Goal: Task Accomplishment & Management: Use online tool/utility

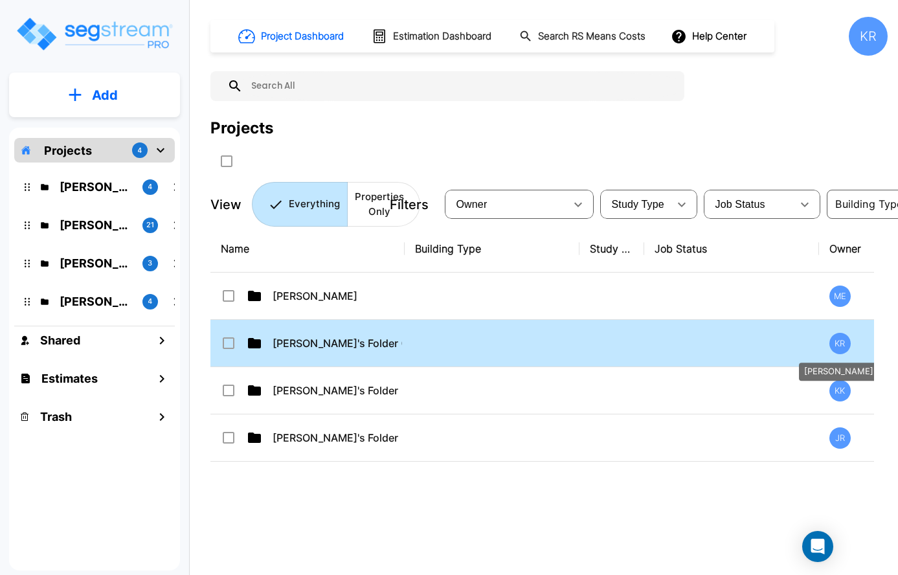
click at [845, 341] on div "KR" at bounding box center [839, 343] width 21 height 21
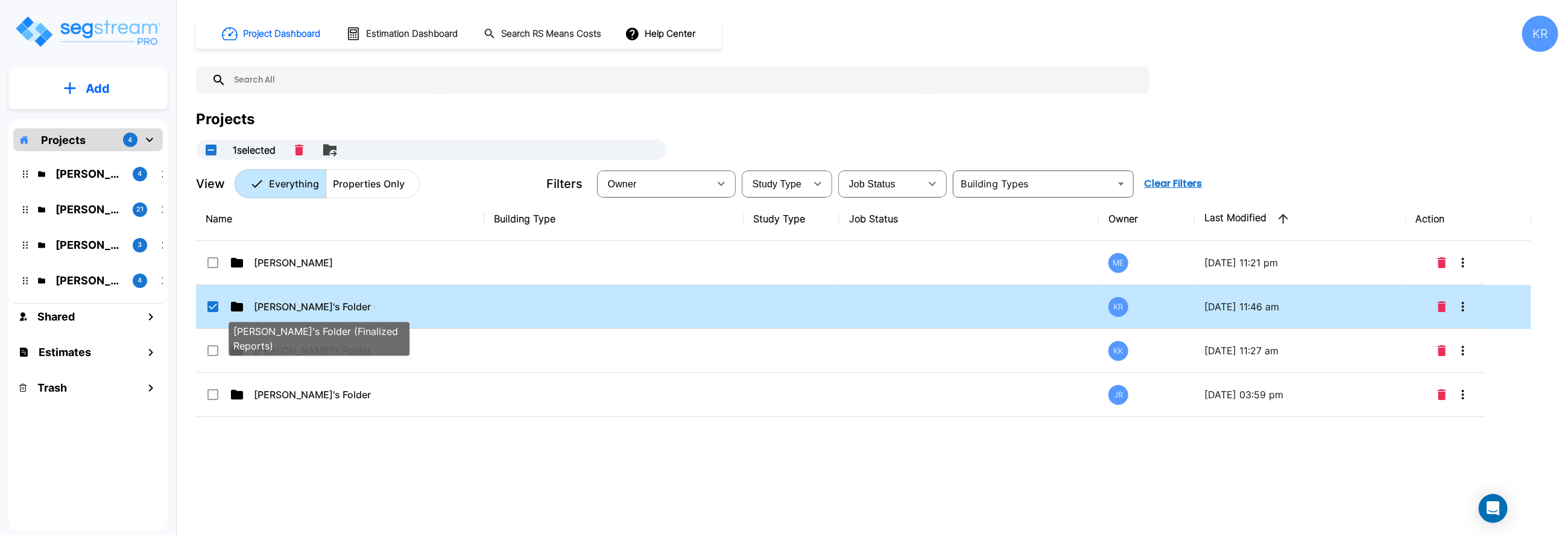
click at [316, 310] on p "[PERSON_NAME]'s Folder (Finalized Reports)" at bounding box center [315, 307] width 121 height 15
checkbox input "false"
click at [316, 310] on p "[PERSON_NAME]'s Folder (Finalized Reports)" at bounding box center [315, 307] width 121 height 15
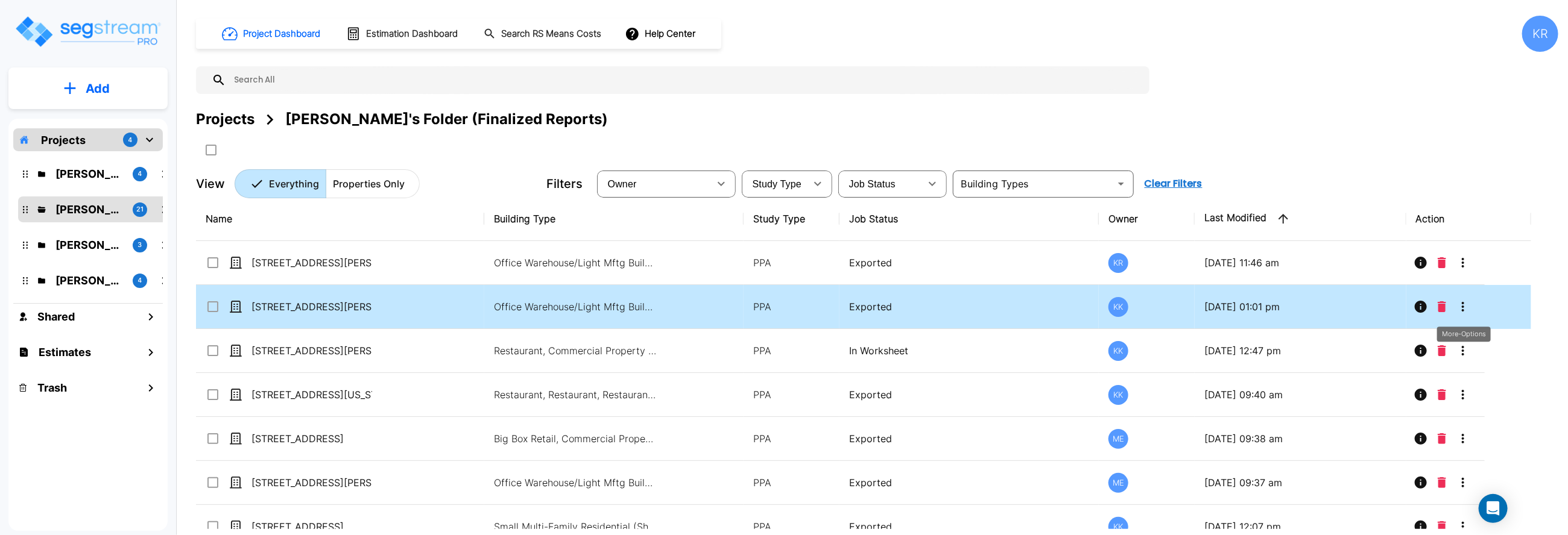
click at [835, 307] on icon "More-Options" at bounding box center [1463, 307] width 15 height 15
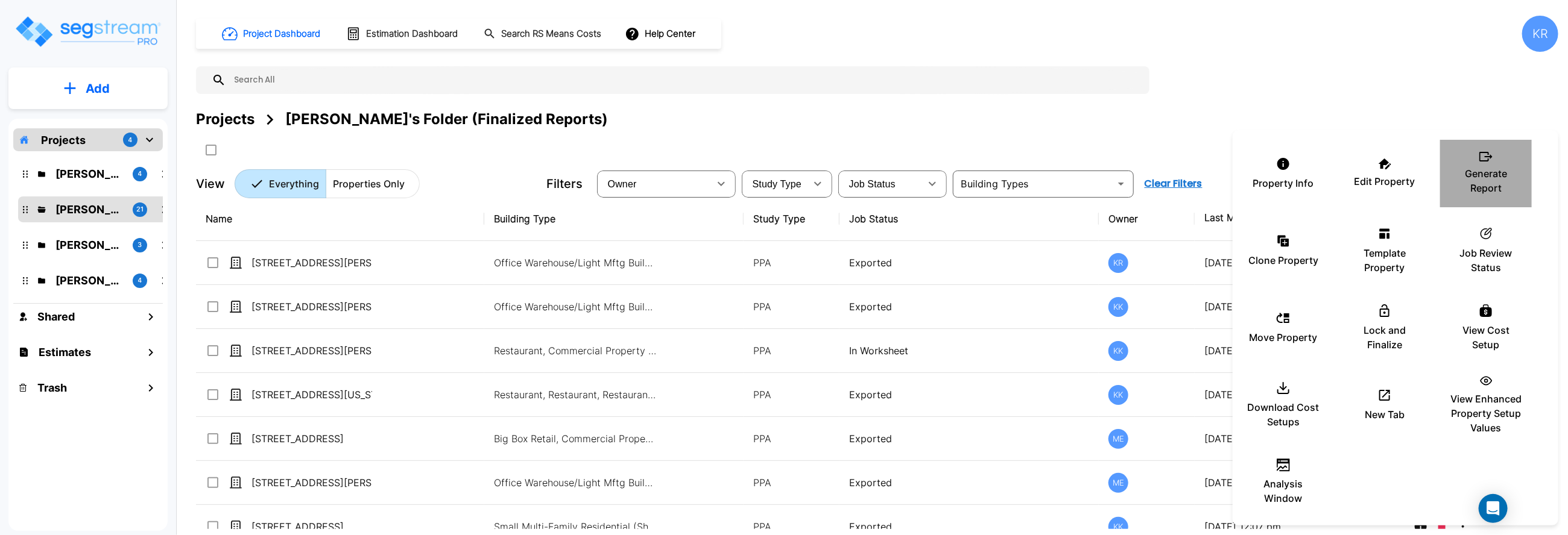
click at [835, 168] on p "Generate Report" at bounding box center [1486, 181] width 73 height 29
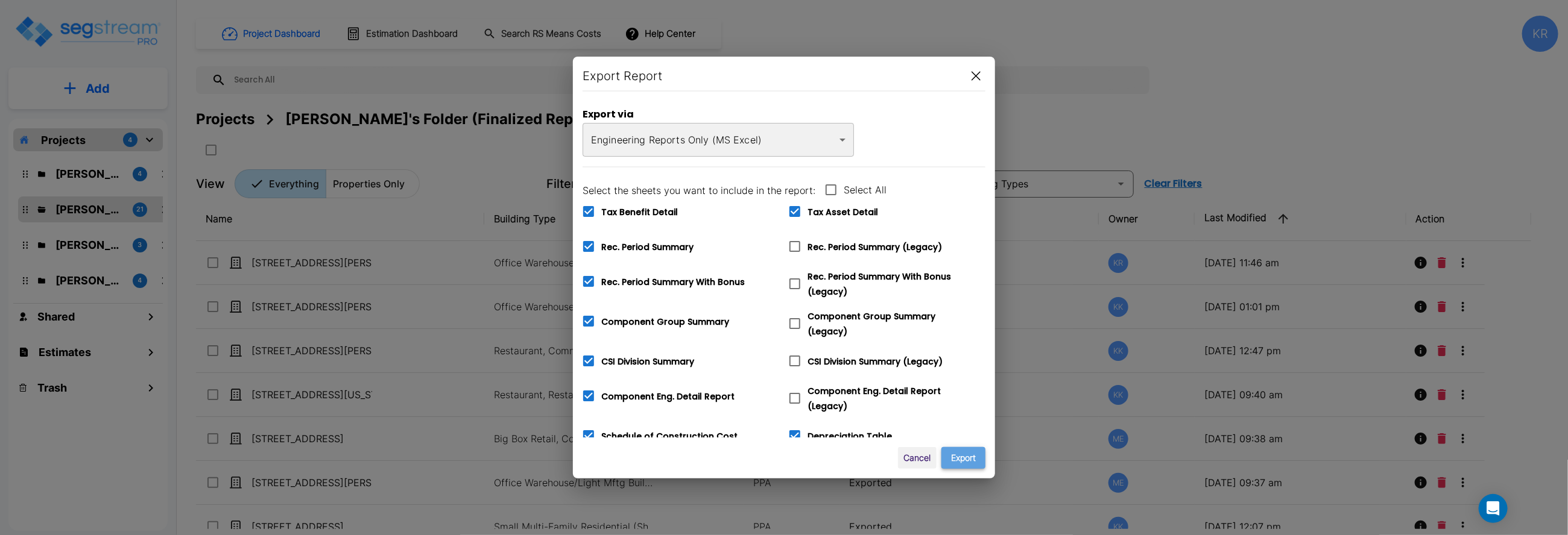
click at [835, 458] on button "Export" at bounding box center [963, 458] width 44 height 22
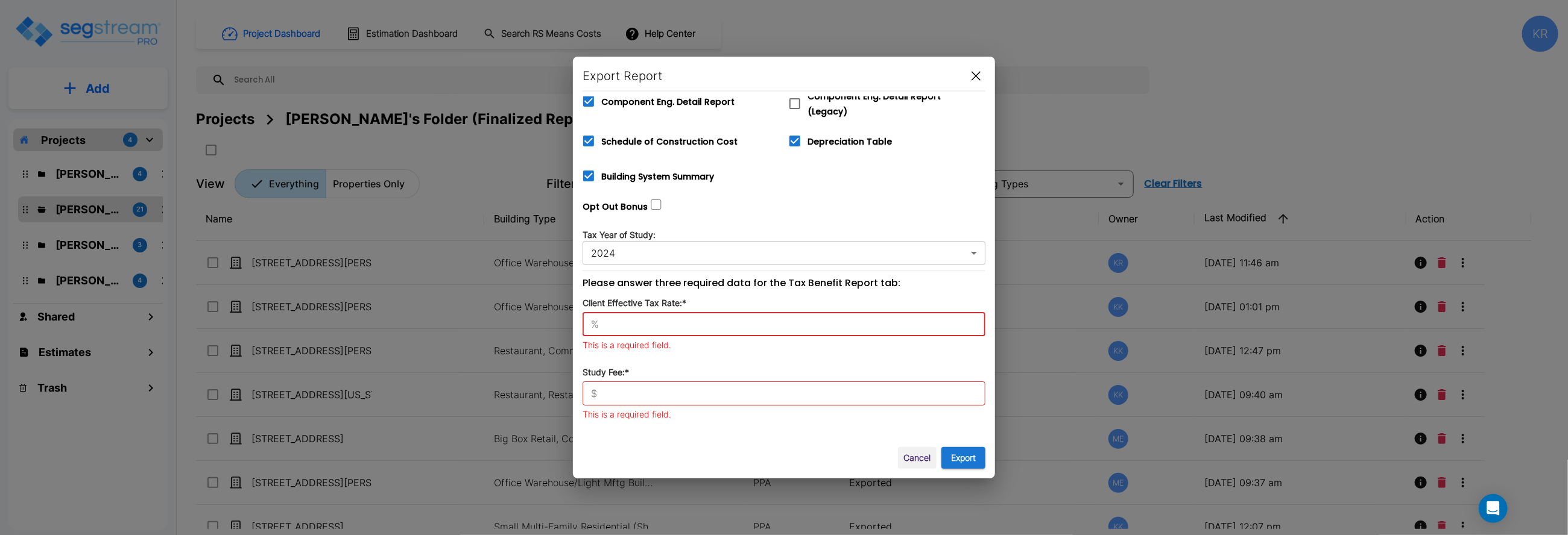
click at [604, 318] on input "text" at bounding box center [794, 324] width 382 height 12
click at [622, 318] on input "text" at bounding box center [794, 324] width 382 height 12
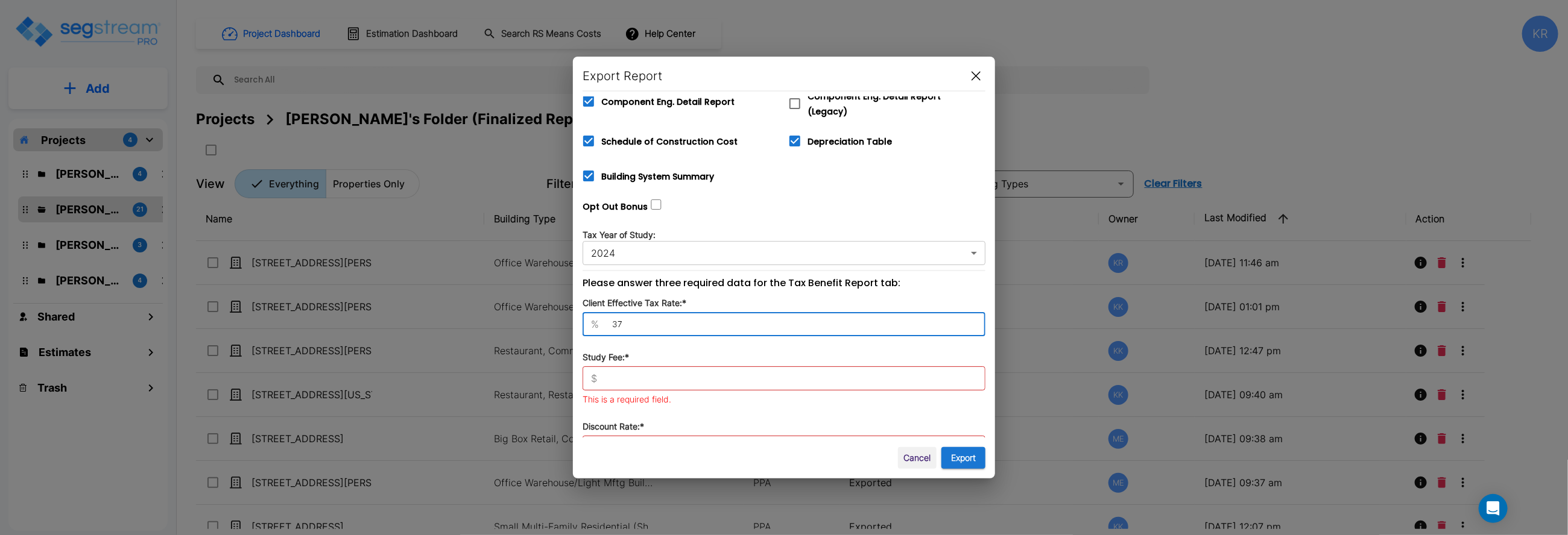
type input "37"
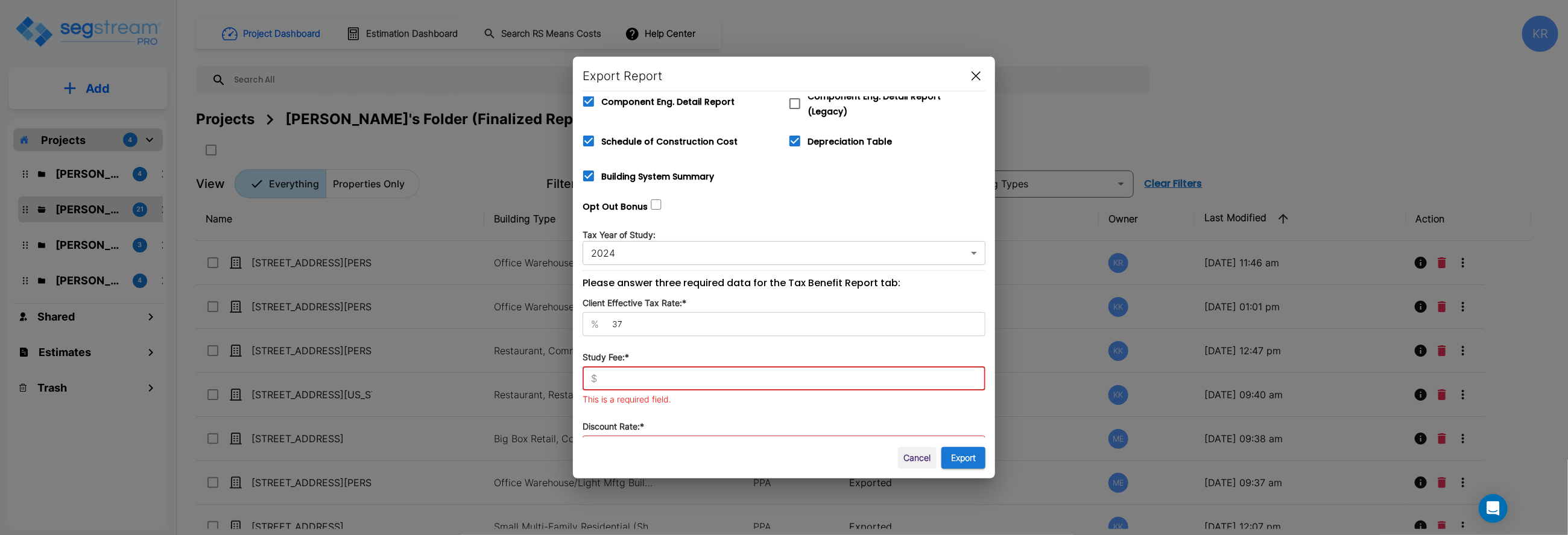
click at [630, 374] on input "text" at bounding box center [793, 378] width 384 height 12
type input "7,380"
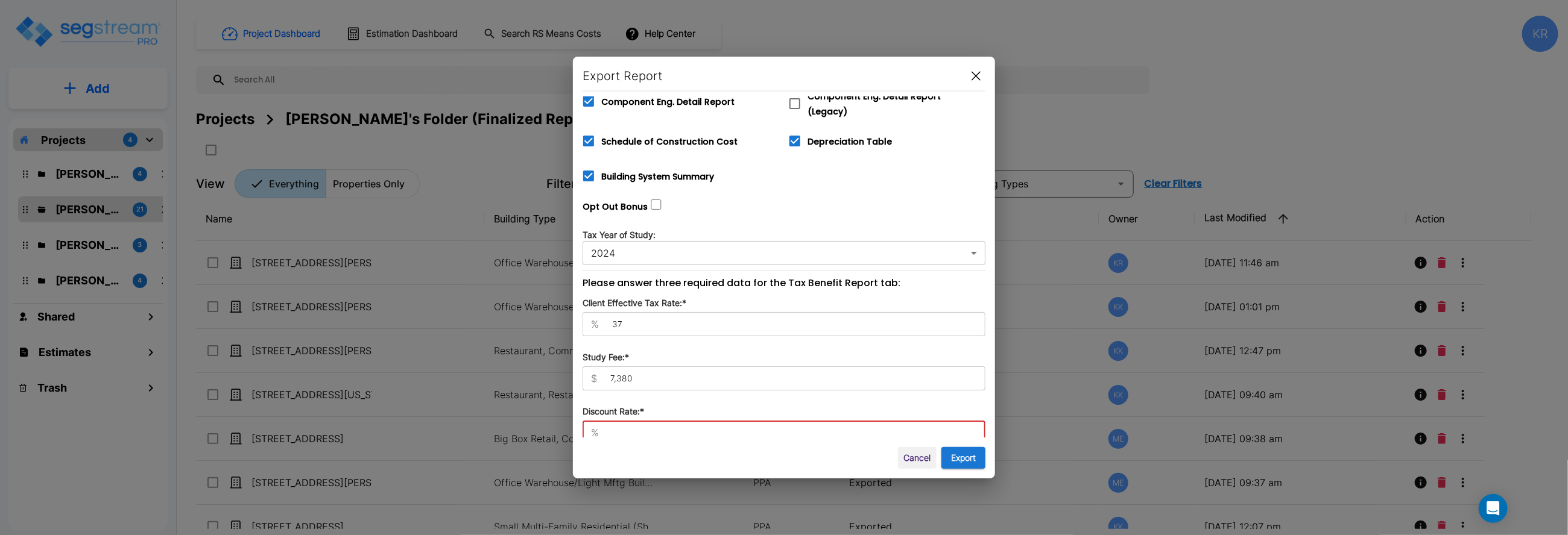
click at [634, 428] on input "text" at bounding box center [794, 432] width 382 height 12
type input "8"
click at [835, 459] on button "Export" at bounding box center [963, 458] width 44 height 22
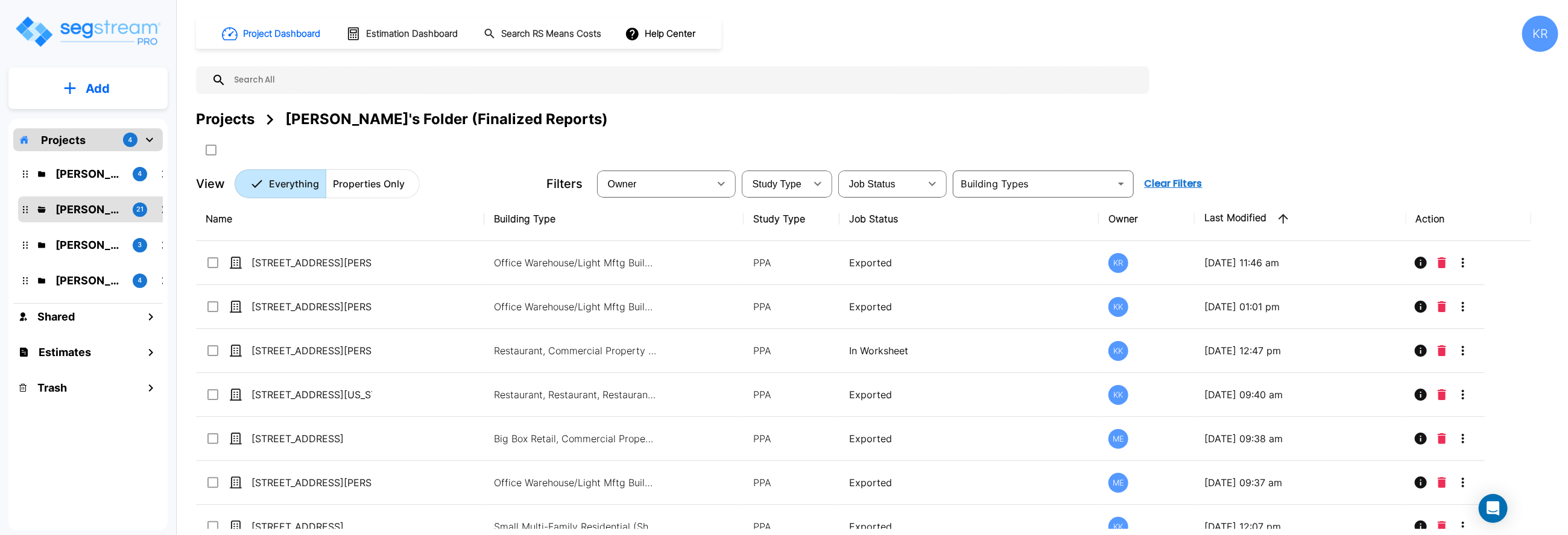
click at [835, 105] on div "Project Dashboard Estimation Dashboard Search RS Means Costs Help Center KR Pro…" at bounding box center [876, 107] width 1362 height 182
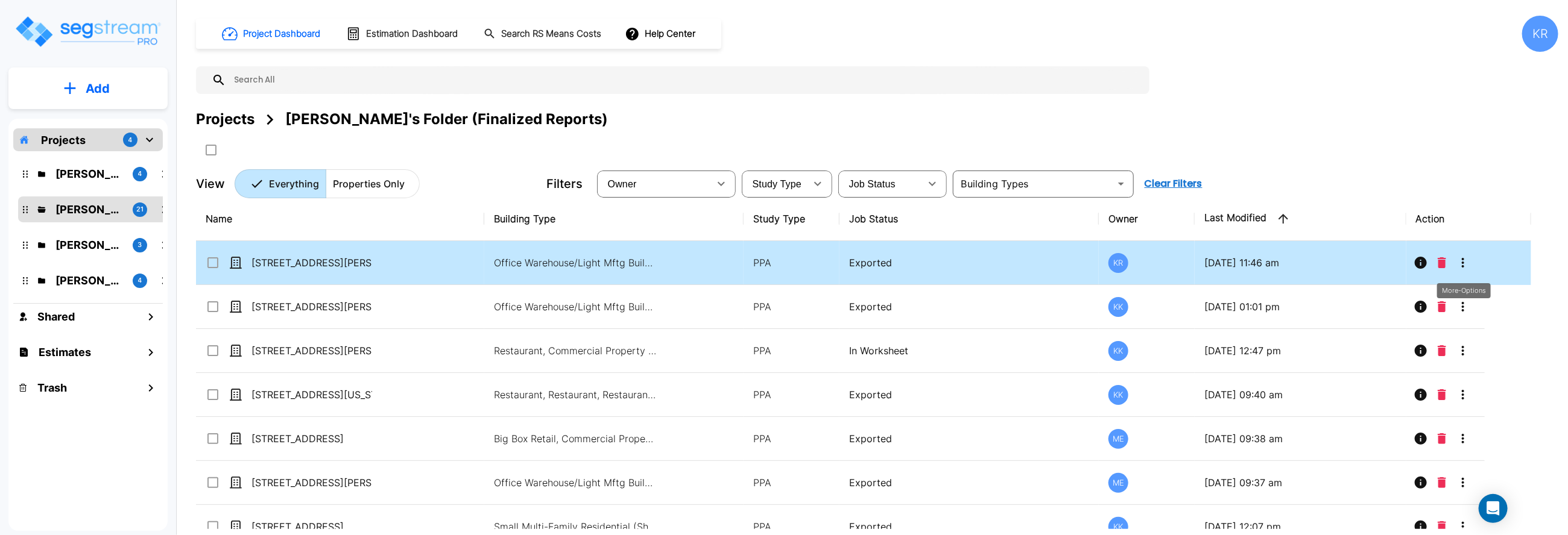
click at [835, 261] on icon "More-Options" at bounding box center [1463, 263] width 15 height 15
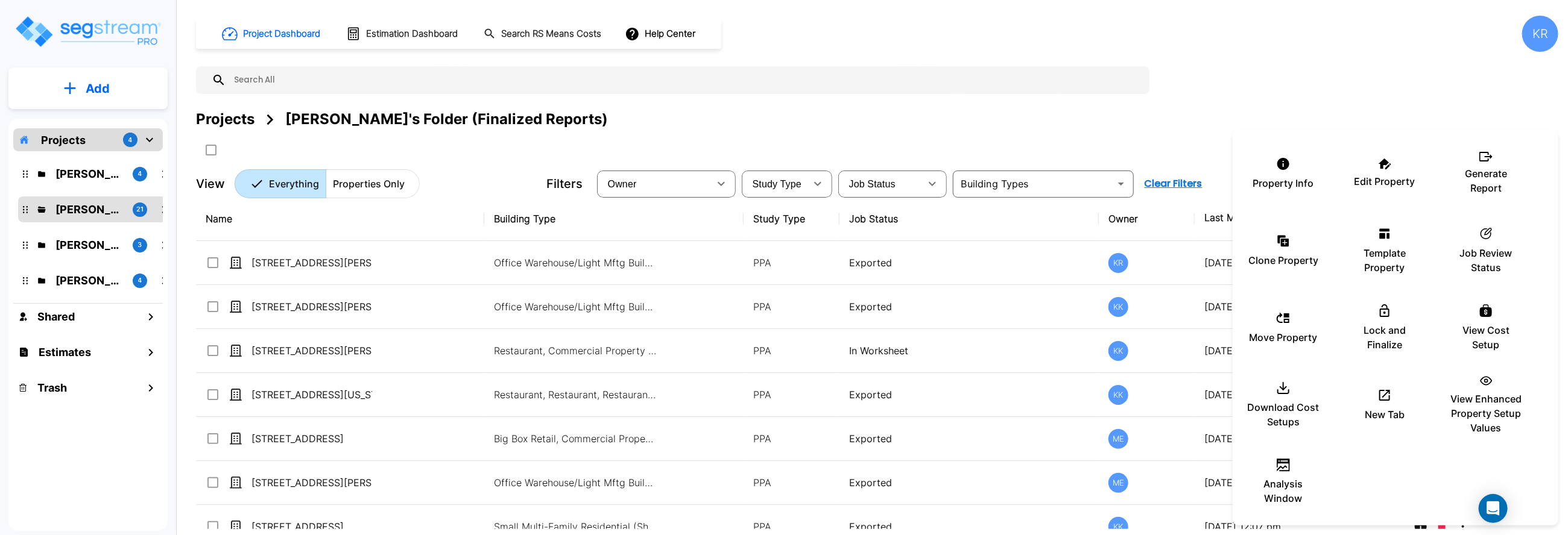
click at [835, 105] on div at bounding box center [784, 267] width 1568 height 535
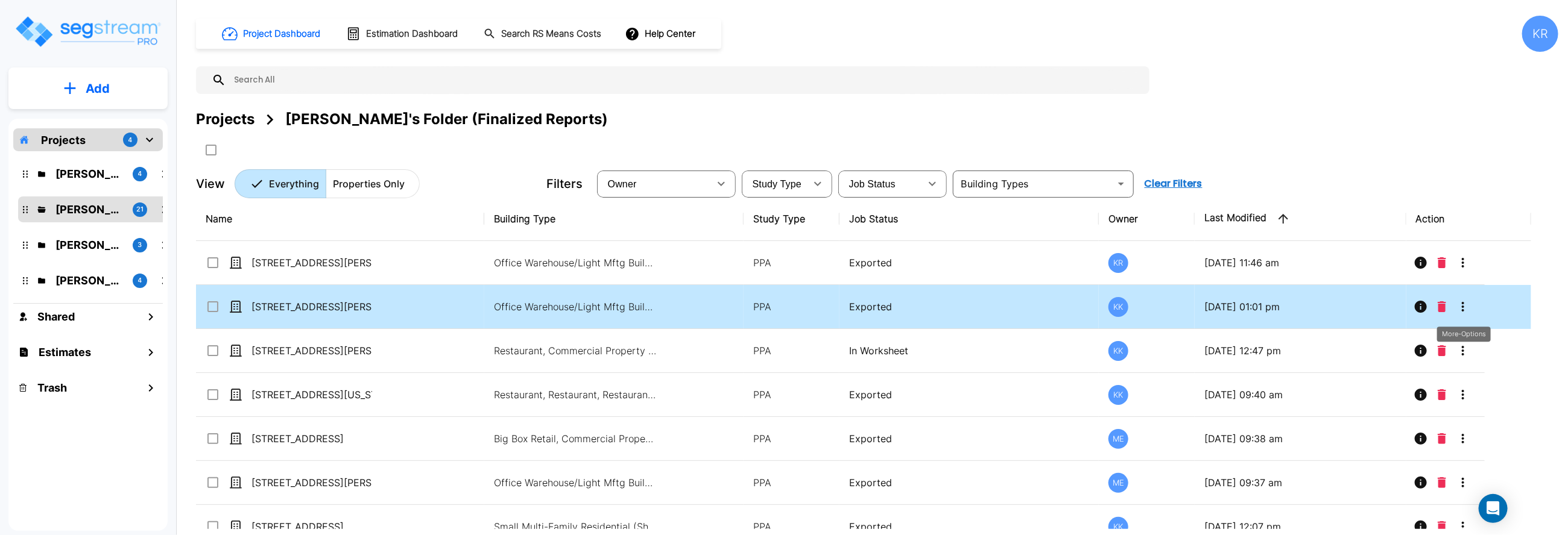
click at [835, 310] on icon "More-Options" at bounding box center [1463, 307] width 15 height 15
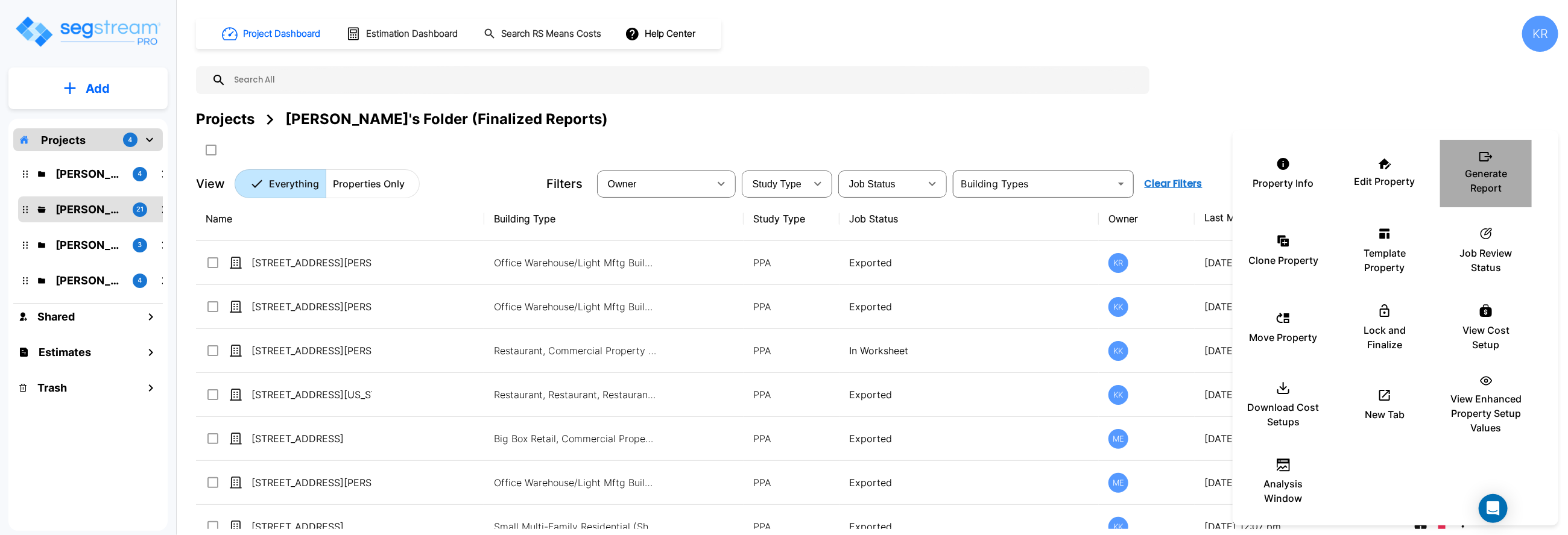
click at [835, 179] on p "Generate Report" at bounding box center [1486, 181] width 73 height 29
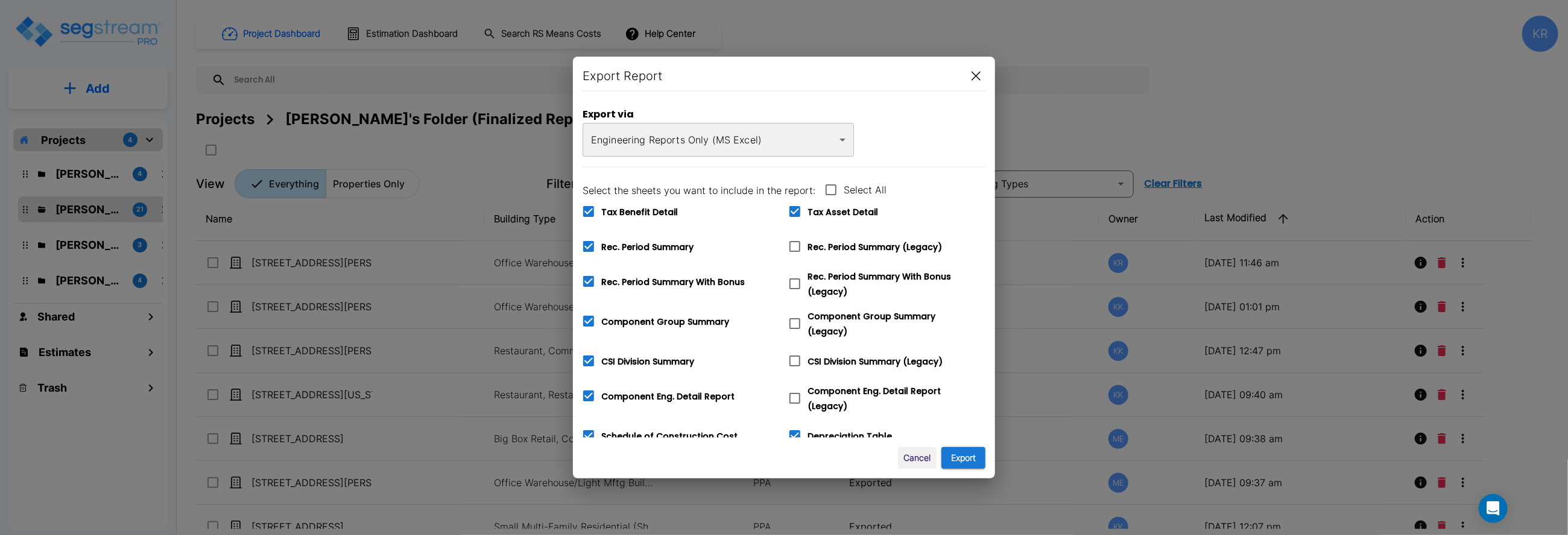
click at [596, 206] on span at bounding box center [588, 211] width 25 height 25
click at [588, 206] on input "Tax Benefit Detail" at bounding box center [581, 204] width 12 height 10
checkbox input "false"
click at [802, 207] on icon at bounding box center [795, 212] width 15 height 15
click at [794, 207] on input "Tax Asset Detail" at bounding box center [788, 204] width 12 height 10
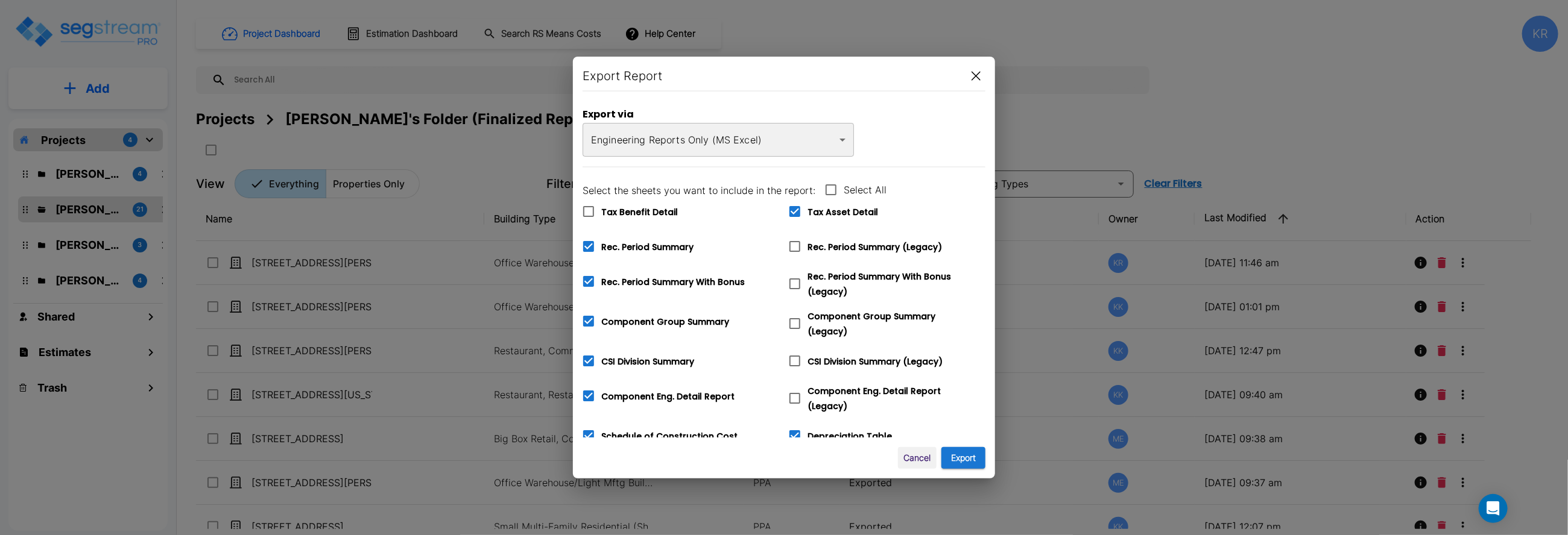
checkbox input "false"
click at [794, 248] on icon at bounding box center [795, 247] width 15 height 15
click at [794, 244] on input "Rec. Period Summary (Legacy)" at bounding box center [788, 238] width 12 height 10
checkbox input "true"
checkbox input "false"
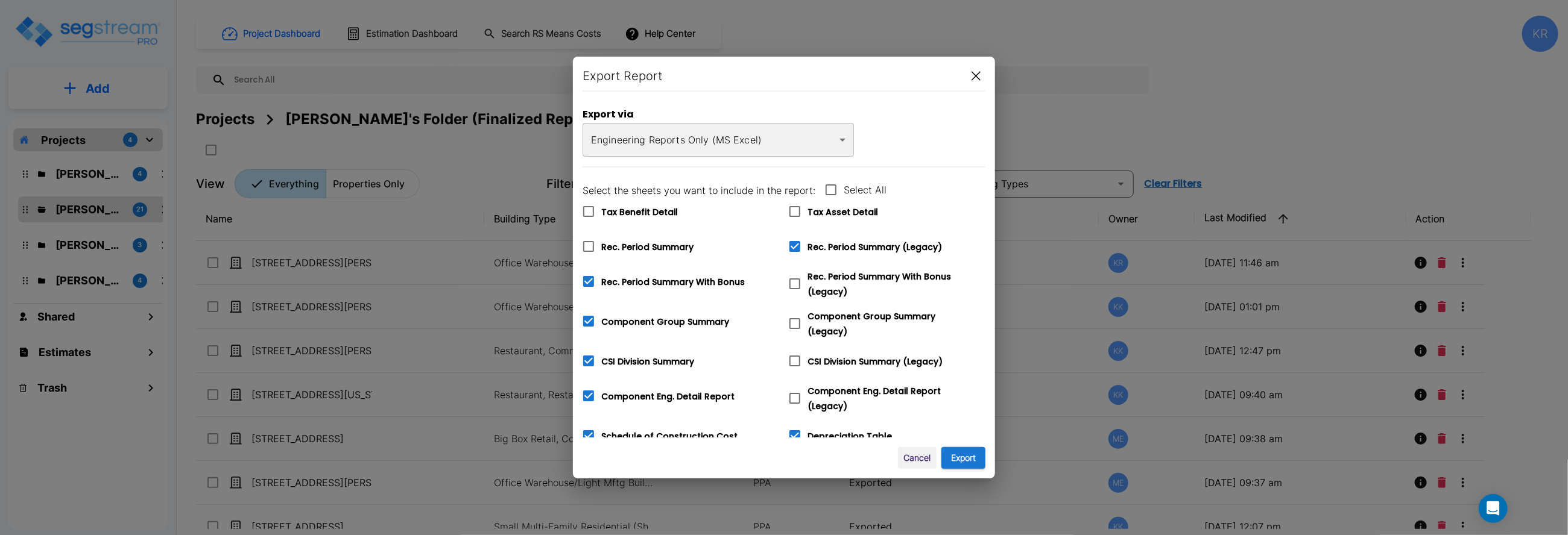
click at [794, 285] on icon at bounding box center [795, 284] width 15 height 15
click at [794, 281] on input "Rec. Period Summary With Bonus (Legacy)" at bounding box center [788, 275] width 12 height 10
checkbox input "true"
checkbox input "false"
checkbox input "true"
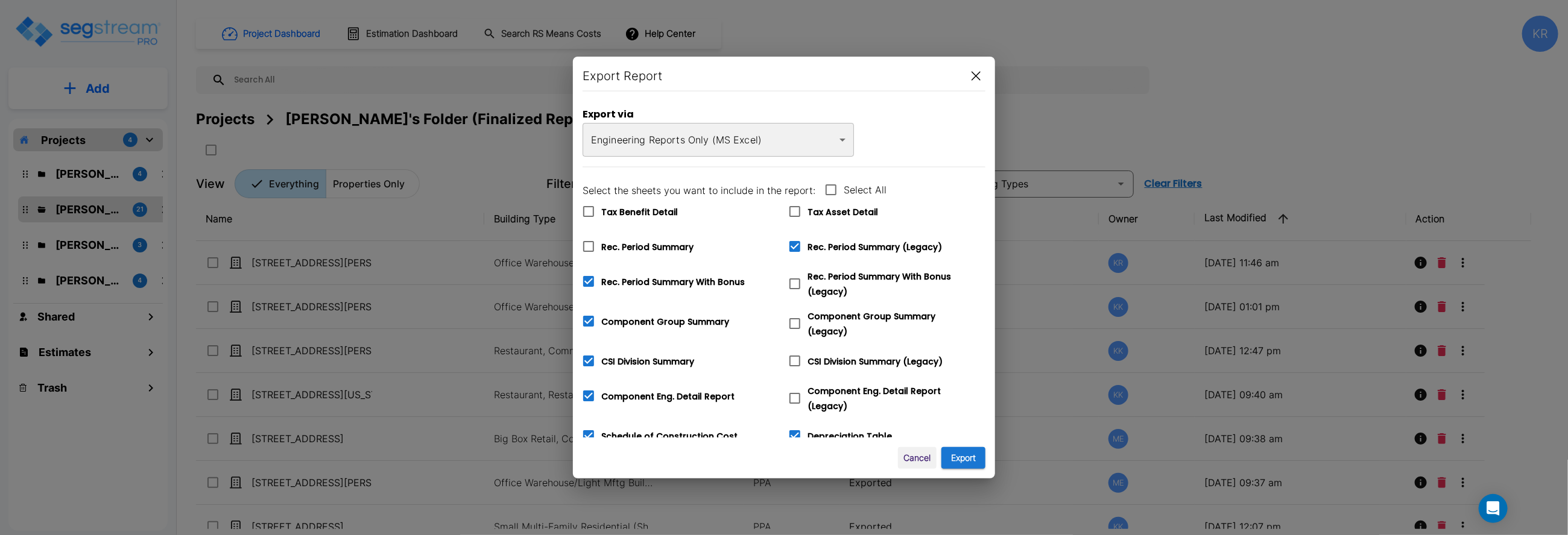
checkbox input "true"
checkbox input "false"
checkbox input "true"
checkbox input "false"
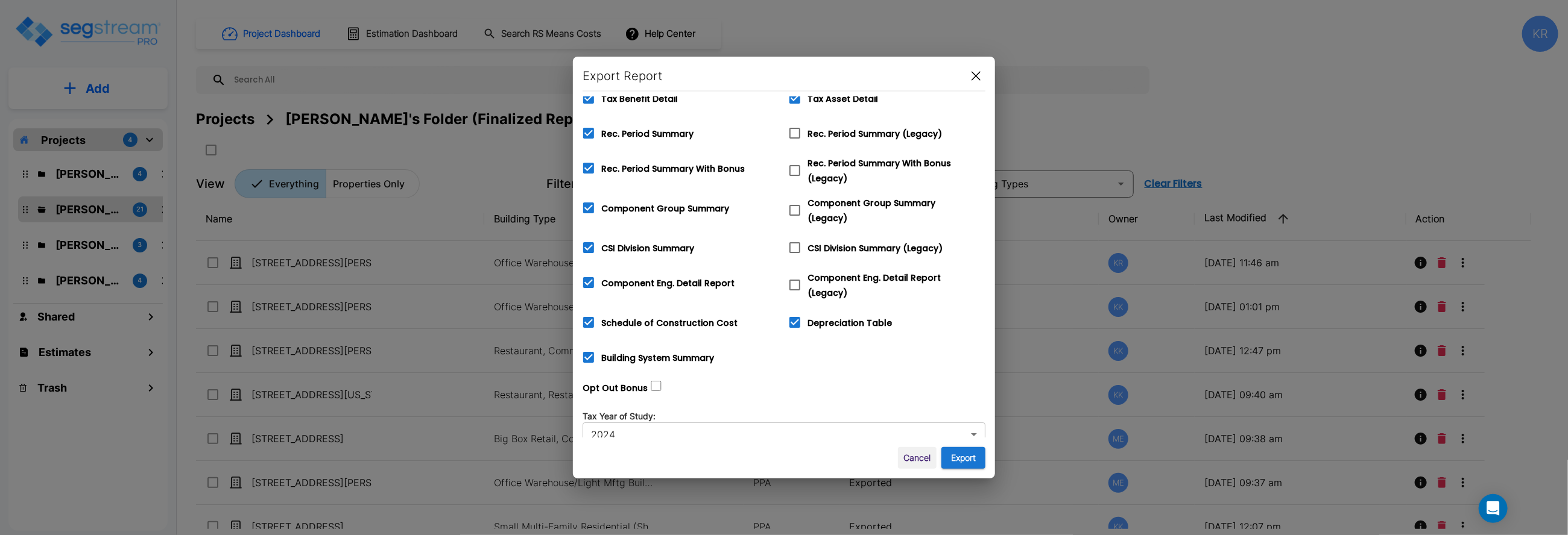
scroll to position [120, 0]
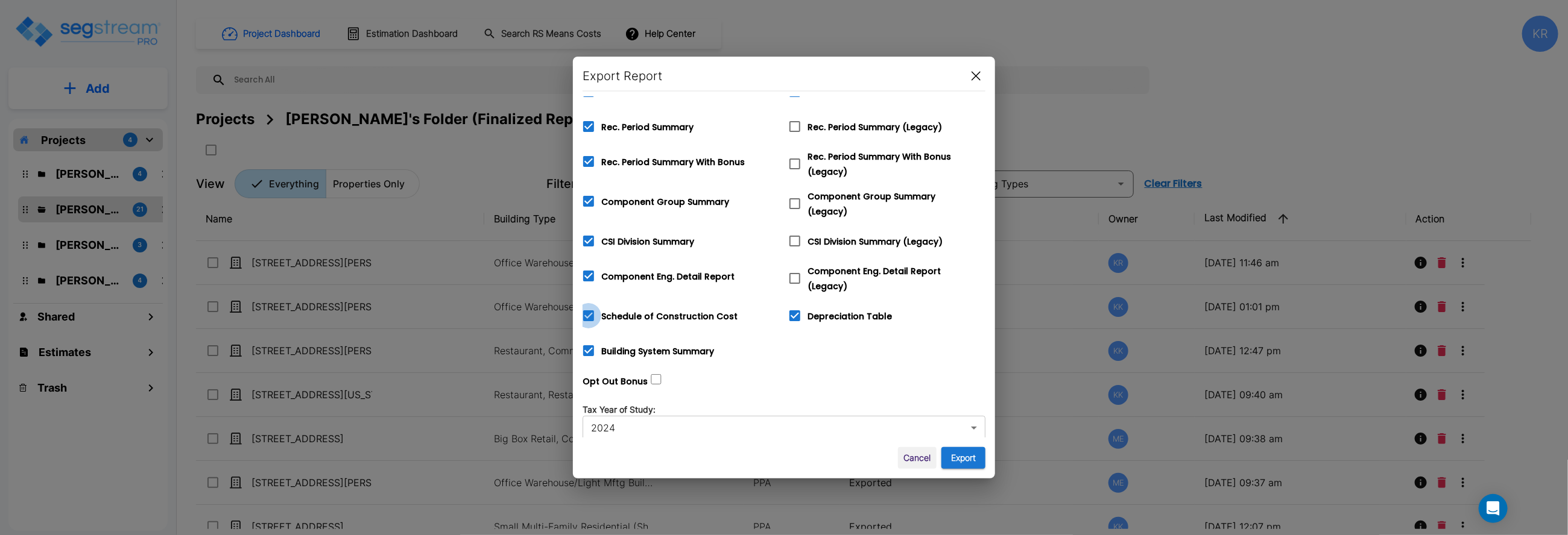
click at [583, 309] on icon at bounding box center [588, 316] width 15 height 15
click at [583, 309] on input "Schedule of Construction Cost" at bounding box center [581, 308] width 12 height 10
checkbox input "false"
click at [800, 271] on icon at bounding box center [795, 278] width 15 height 15
click at [794, 266] on input "Component Eng. Detail Report (Legacy)" at bounding box center [788, 271] width 12 height 10
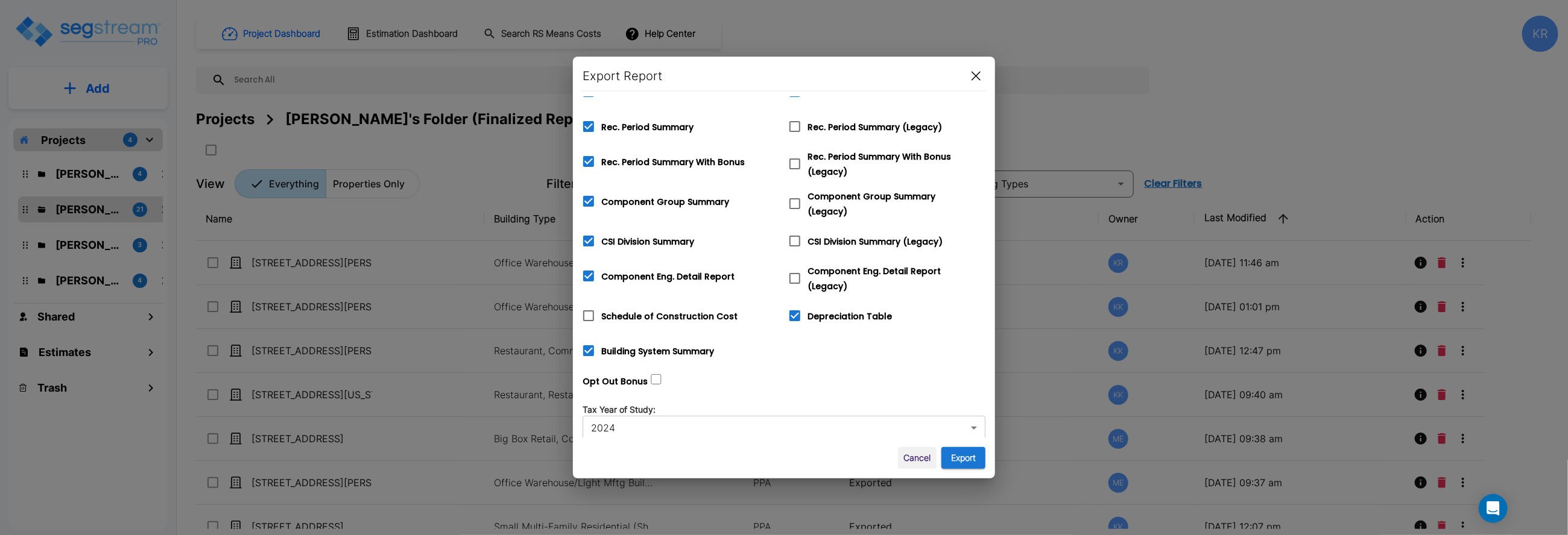
checkbox input "true"
checkbox input "false"
click at [802, 234] on span at bounding box center [794, 240] width 25 height 25
click at [794, 234] on input "CSI Division Summary (Legacy)" at bounding box center [788, 233] width 12 height 10
checkbox input "true"
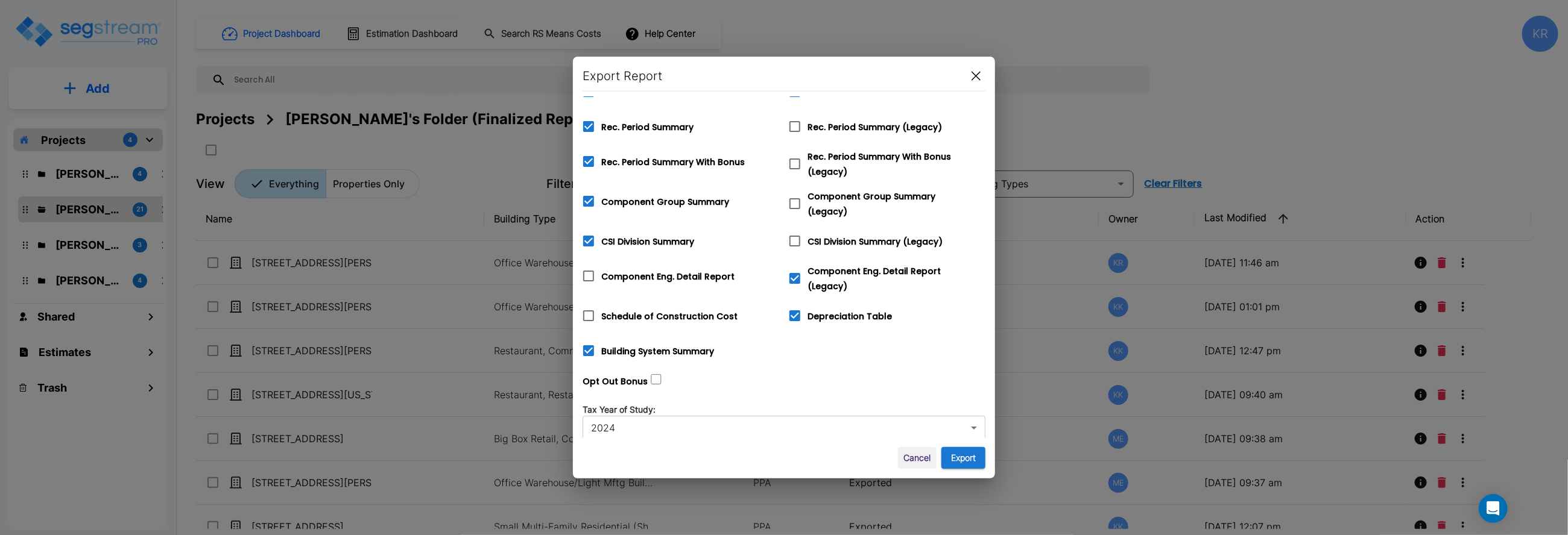
checkbox input "false"
click at [794, 196] on icon at bounding box center [795, 204] width 15 height 15
click at [794, 196] on input "Component Group Summary (Legacy)" at bounding box center [788, 195] width 12 height 10
checkbox input "true"
checkbox input "false"
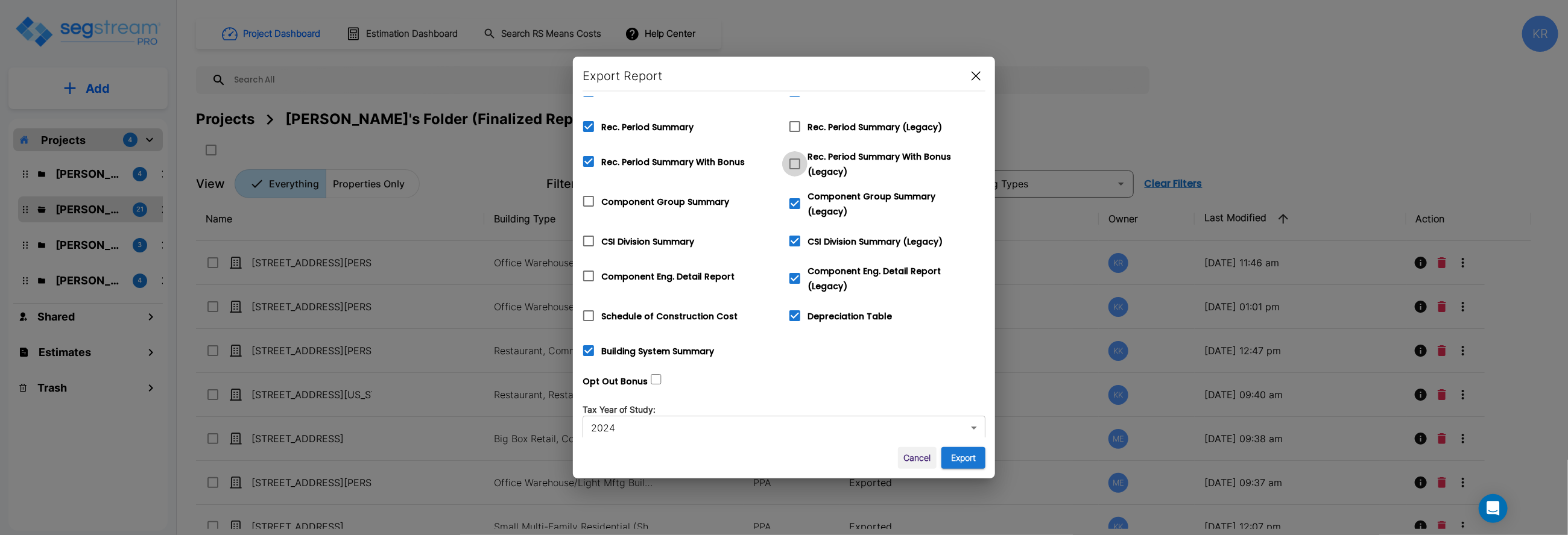
click at [794, 158] on input "Rec. Period Summary With Bonus (Legacy)" at bounding box center [788, 156] width 12 height 10
checkbox input "true"
checkbox input "false"
click at [792, 129] on icon at bounding box center [795, 127] width 15 height 15
click at [792, 124] on input "Rec. Period Summary (Legacy)" at bounding box center [788, 118] width 12 height 10
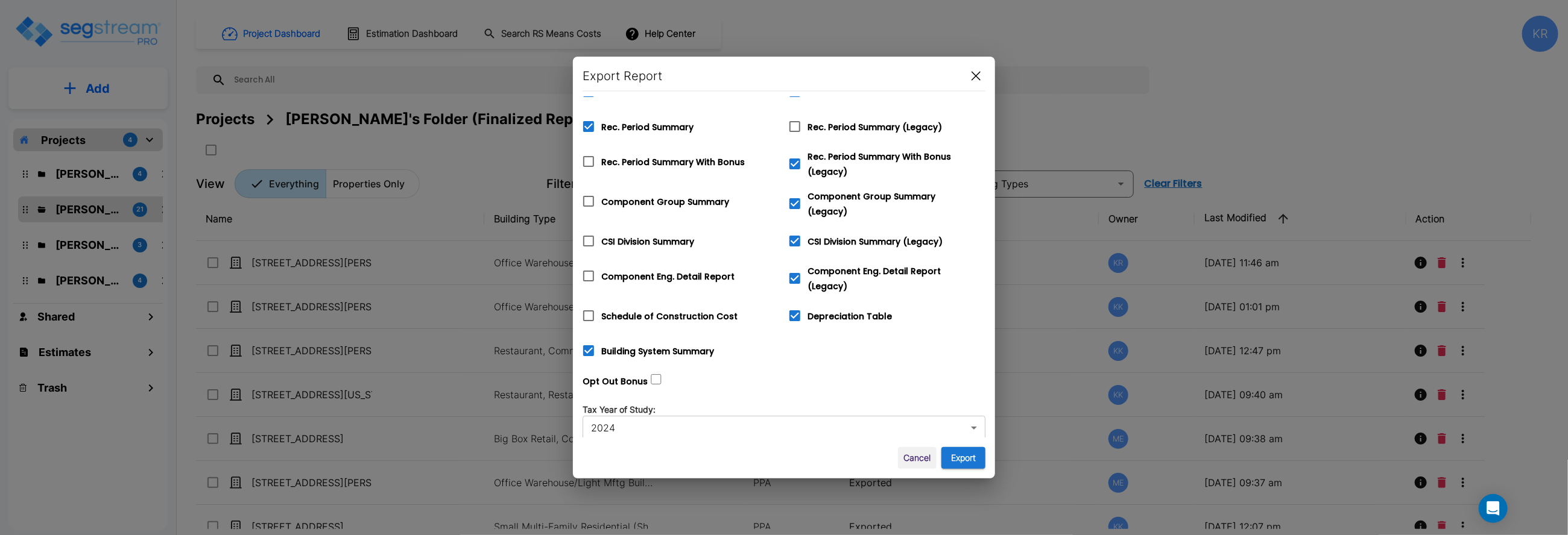
checkbox input "true"
checkbox input "false"
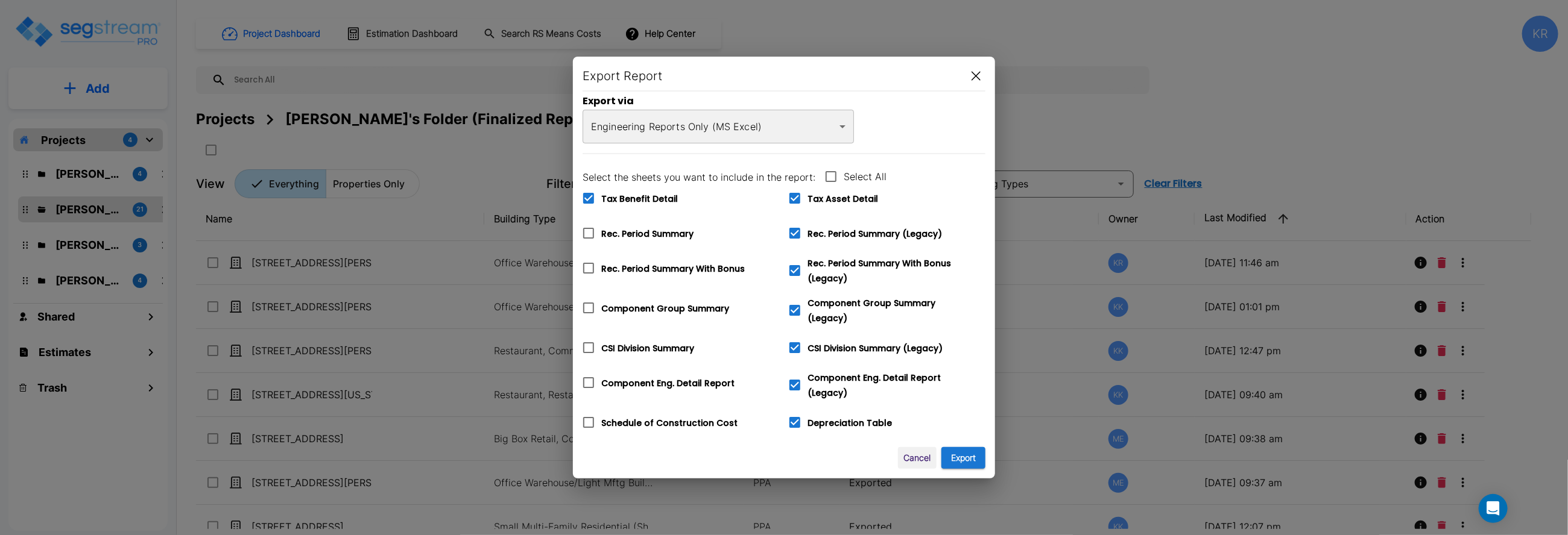
scroll to position [0, 0]
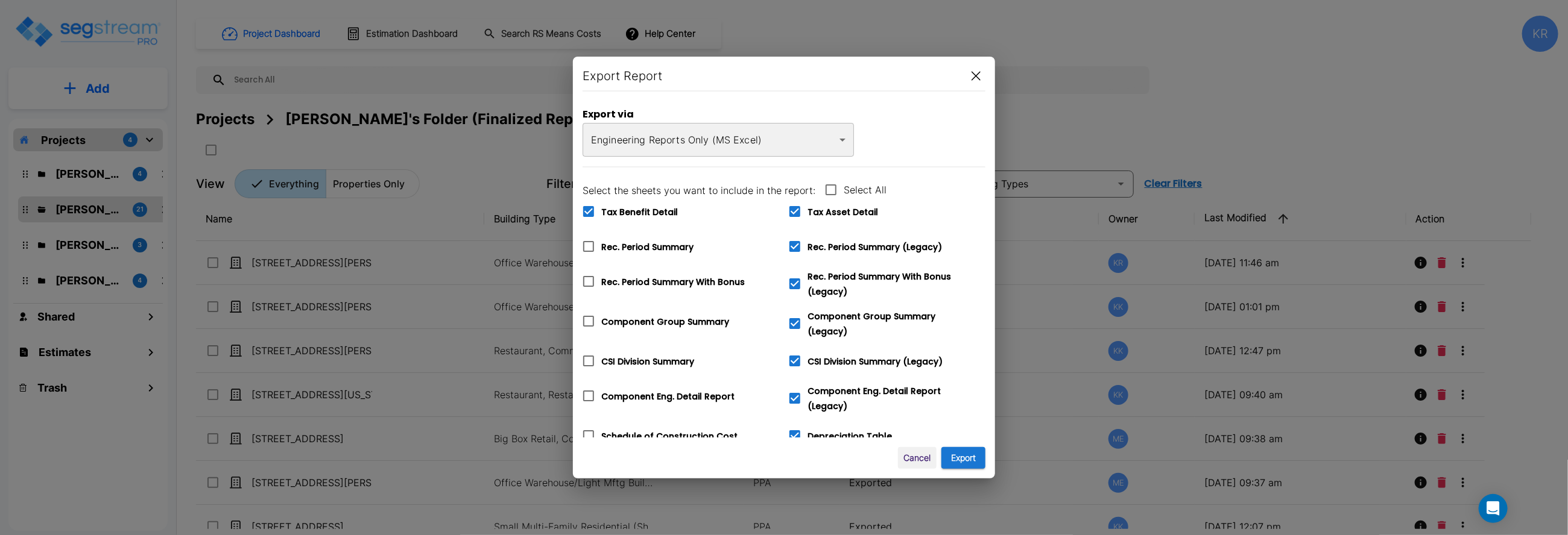
click at [792, 211] on icon at bounding box center [795, 212] width 15 height 15
click at [792, 209] on input "Tax Asset Detail" at bounding box center [788, 204] width 12 height 10
checkbox input "false"
click at [583, 207] on input "Tax Benefit Detail" at bounding box center [581, 204] width 12 height 10
checkbox input "false"
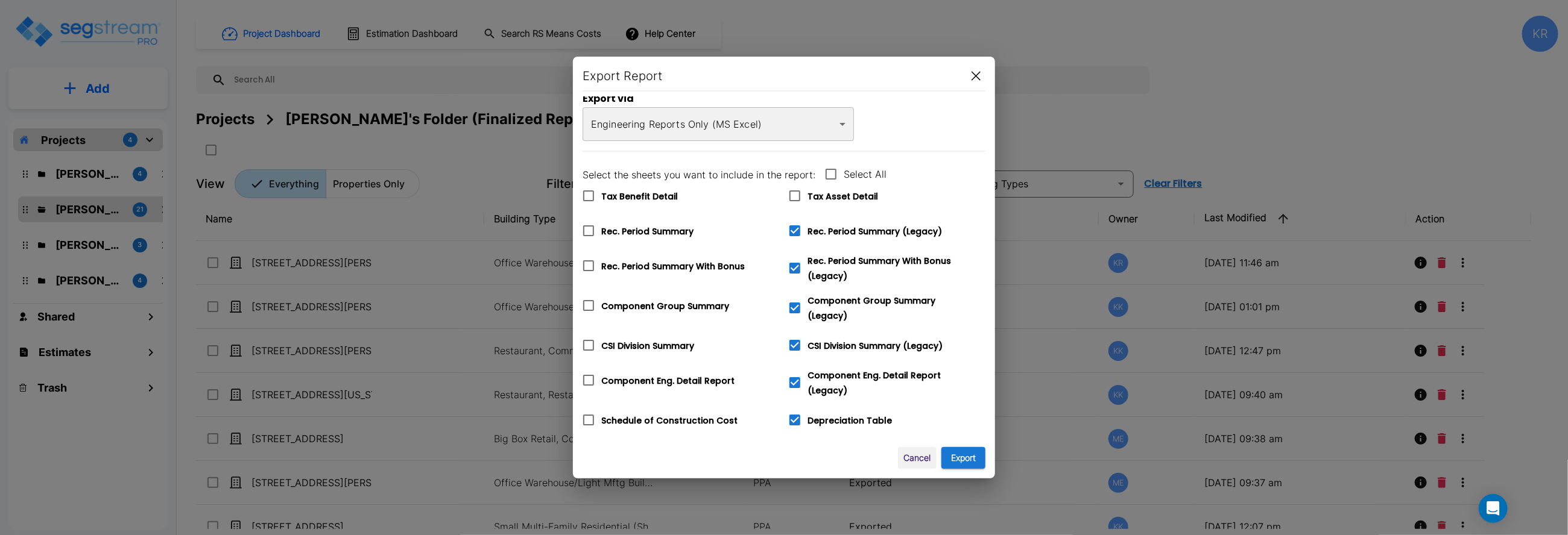
scroll to position [64, 0]
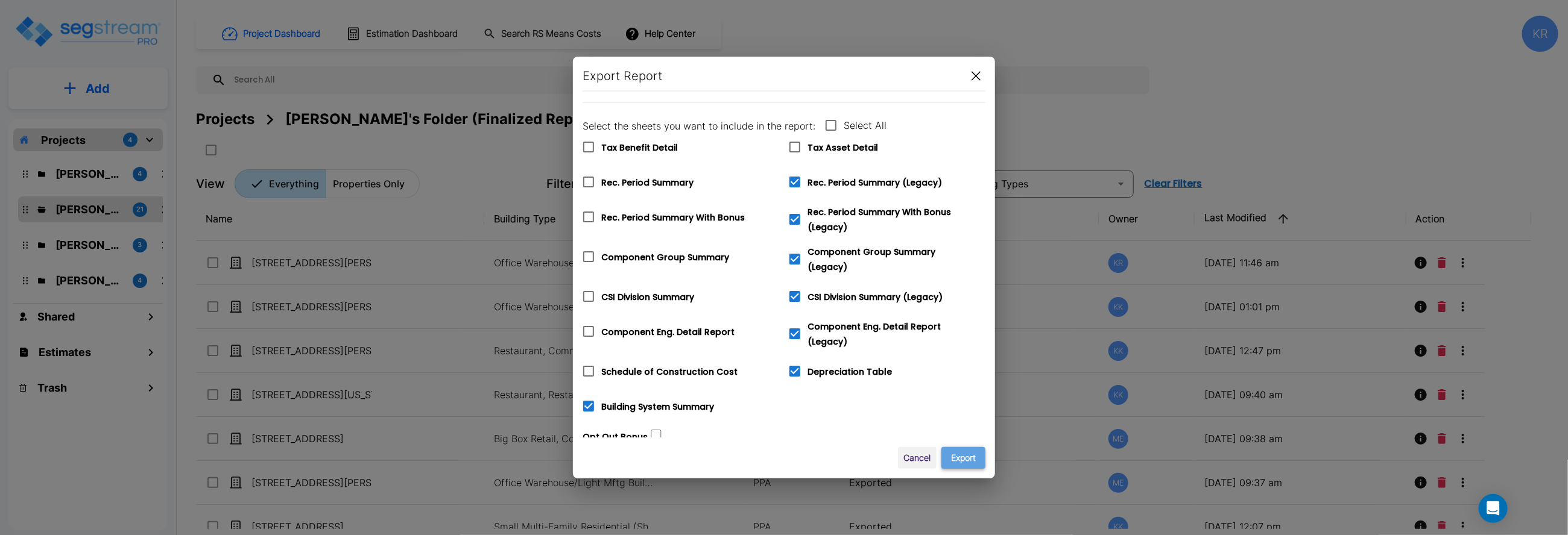
click at [835, 458] on button "Export" at bounding box center [963, 458] width 44 height 22
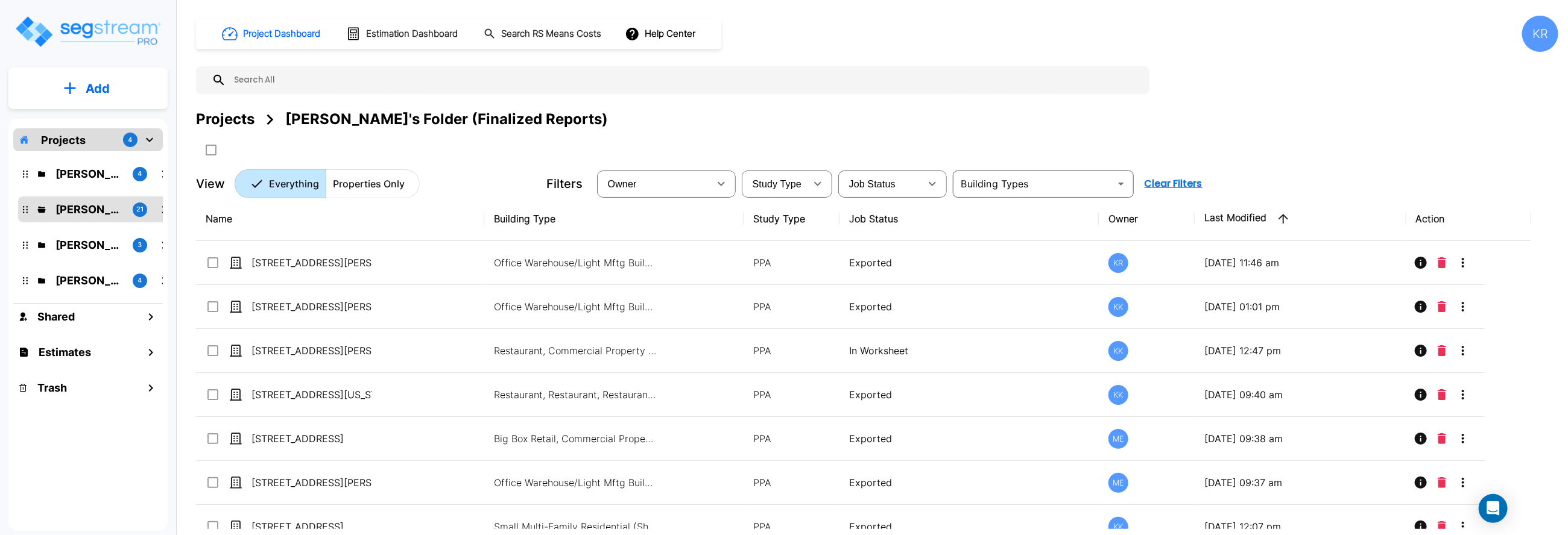
drag, startPoint x: 1274, startPoint y: 133, endPoint x: 1262, endPoint y: 85, distance: 49.5
click at [835, 133] on div "Projects [PERSON_NAME]'s Folder (Finalized Reports)" at bounding box center [876, 134] width 1362 height 51
click at [835, 36] on div "KR" at bounding box center [1539, 33] width 36 height 36
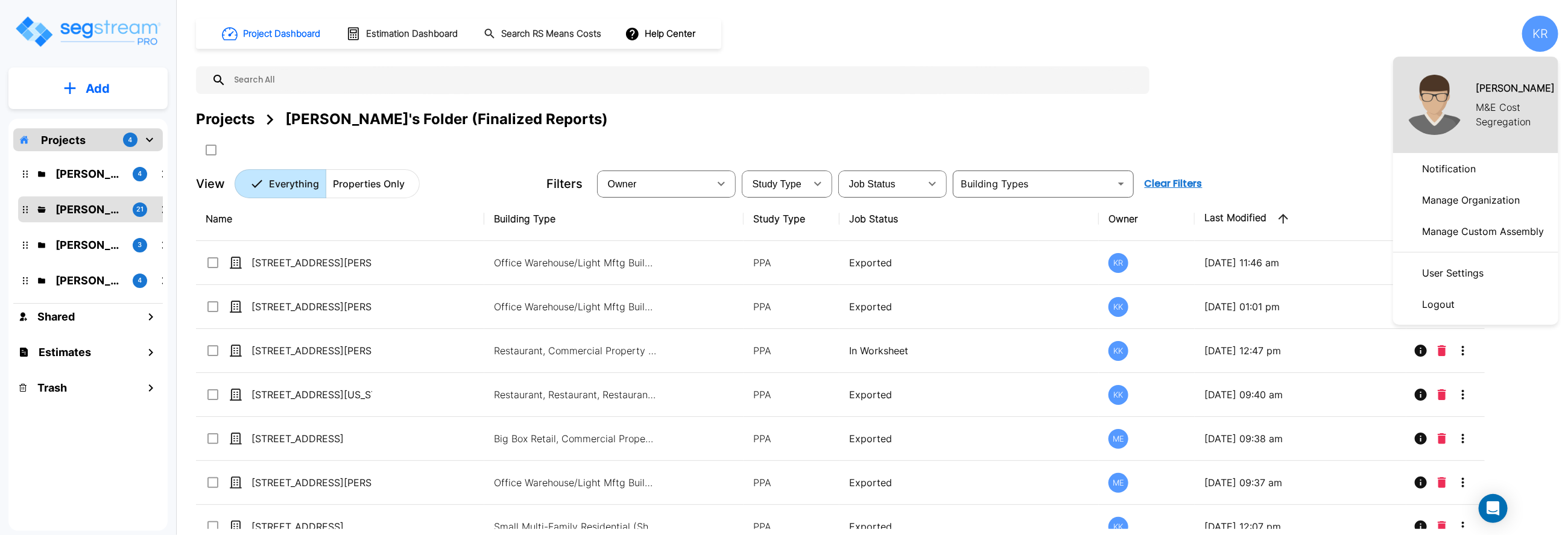
click at [835, 311] on p "Logout" at bounding box center [1438, 304] width 42 height 24
